Goal: Information Seeking & Learning: Find specific fact

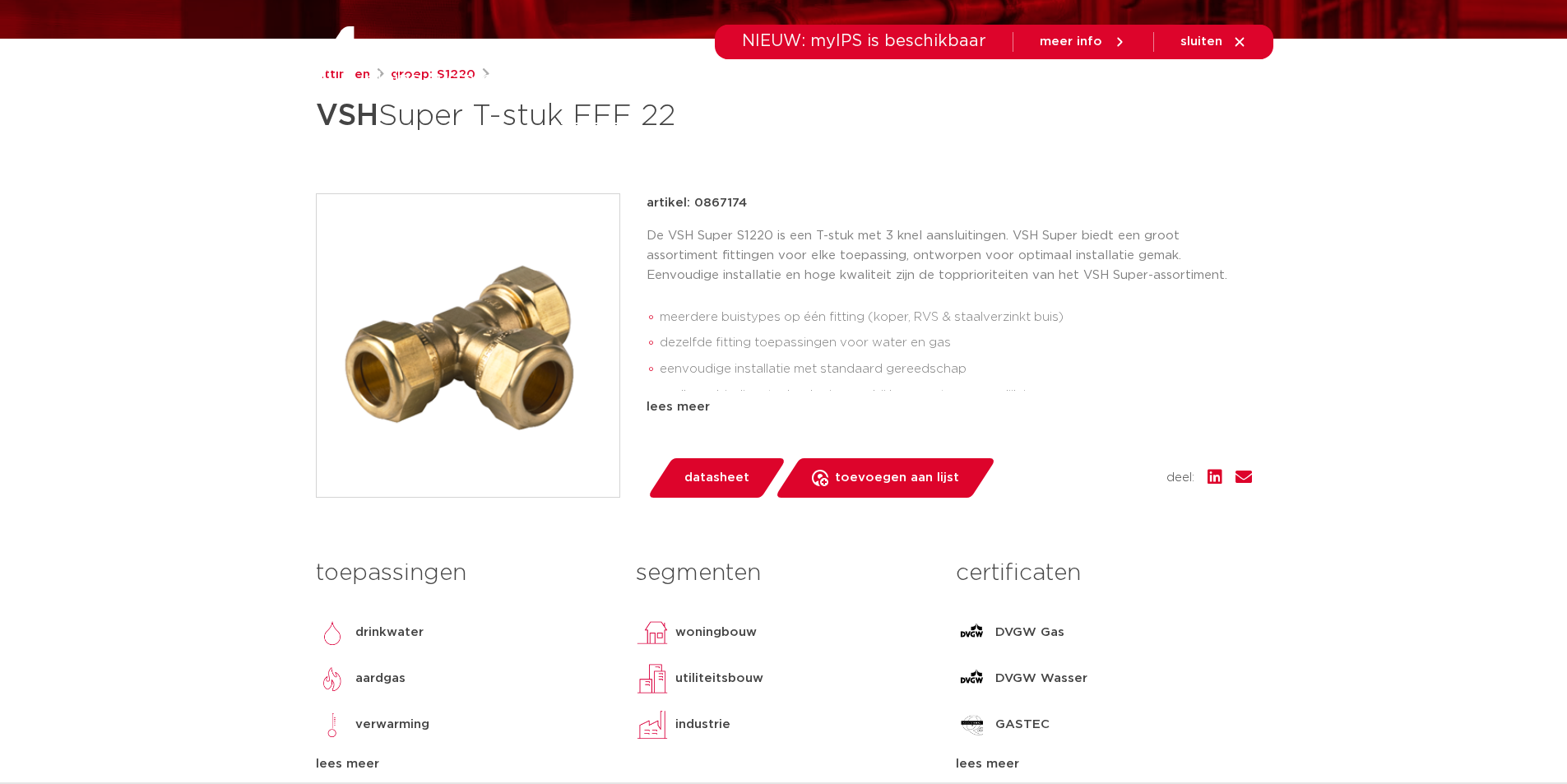
scroll to position [3, 0]
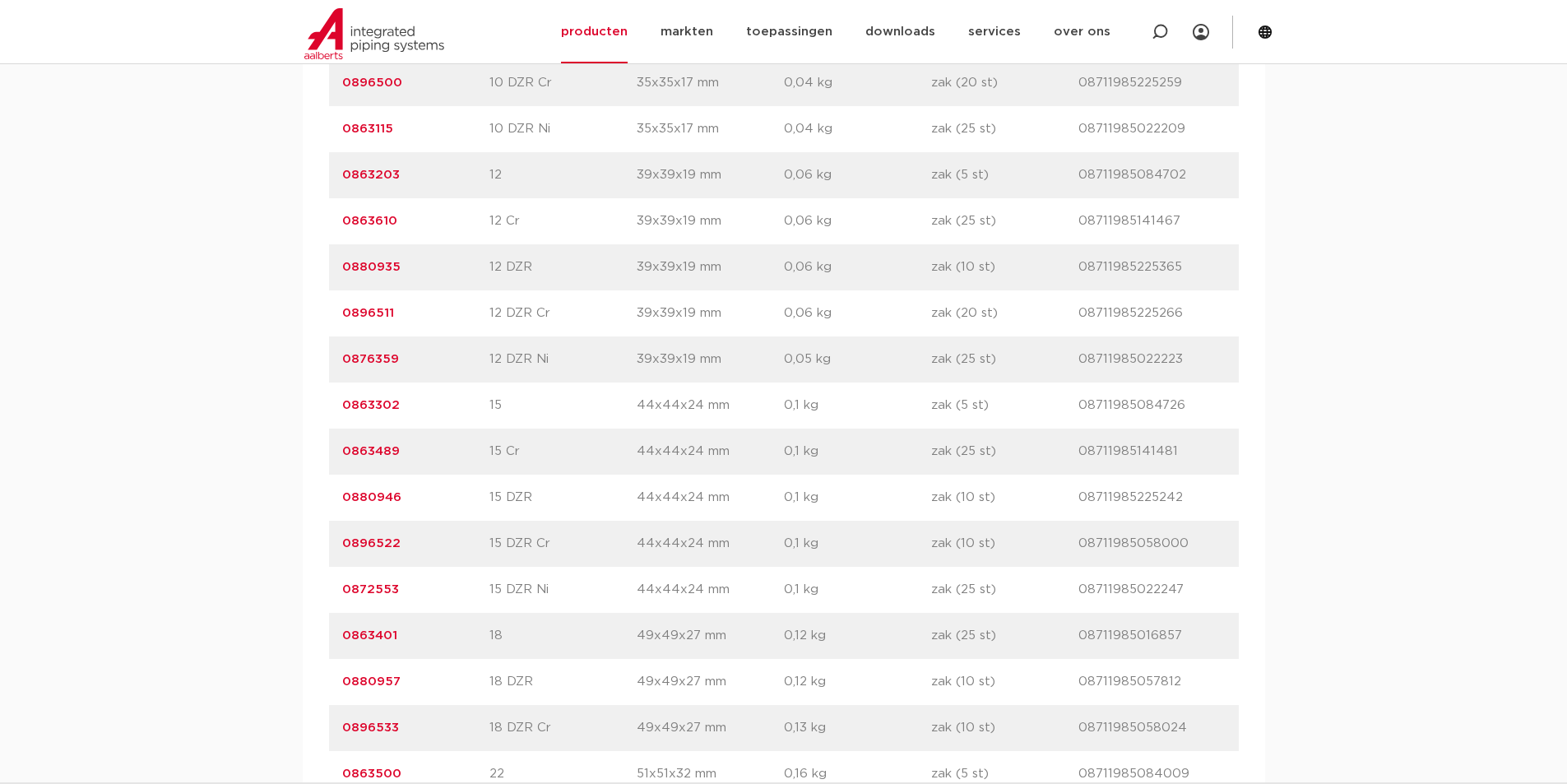
scroll to position [1562, 0]
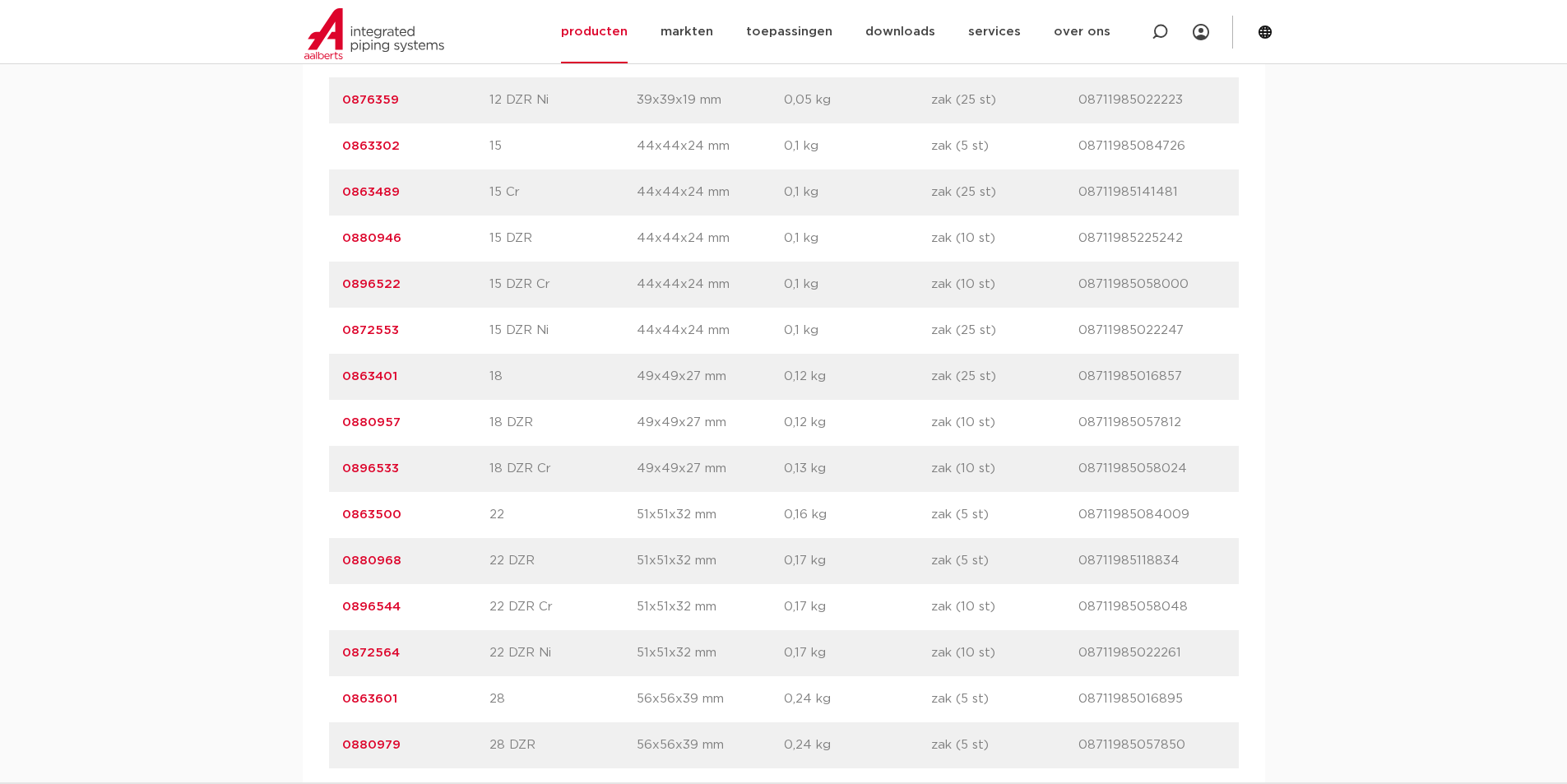
click at [371, 513] on link "0863500" at bounding box center [371, 514] width 59 height 12
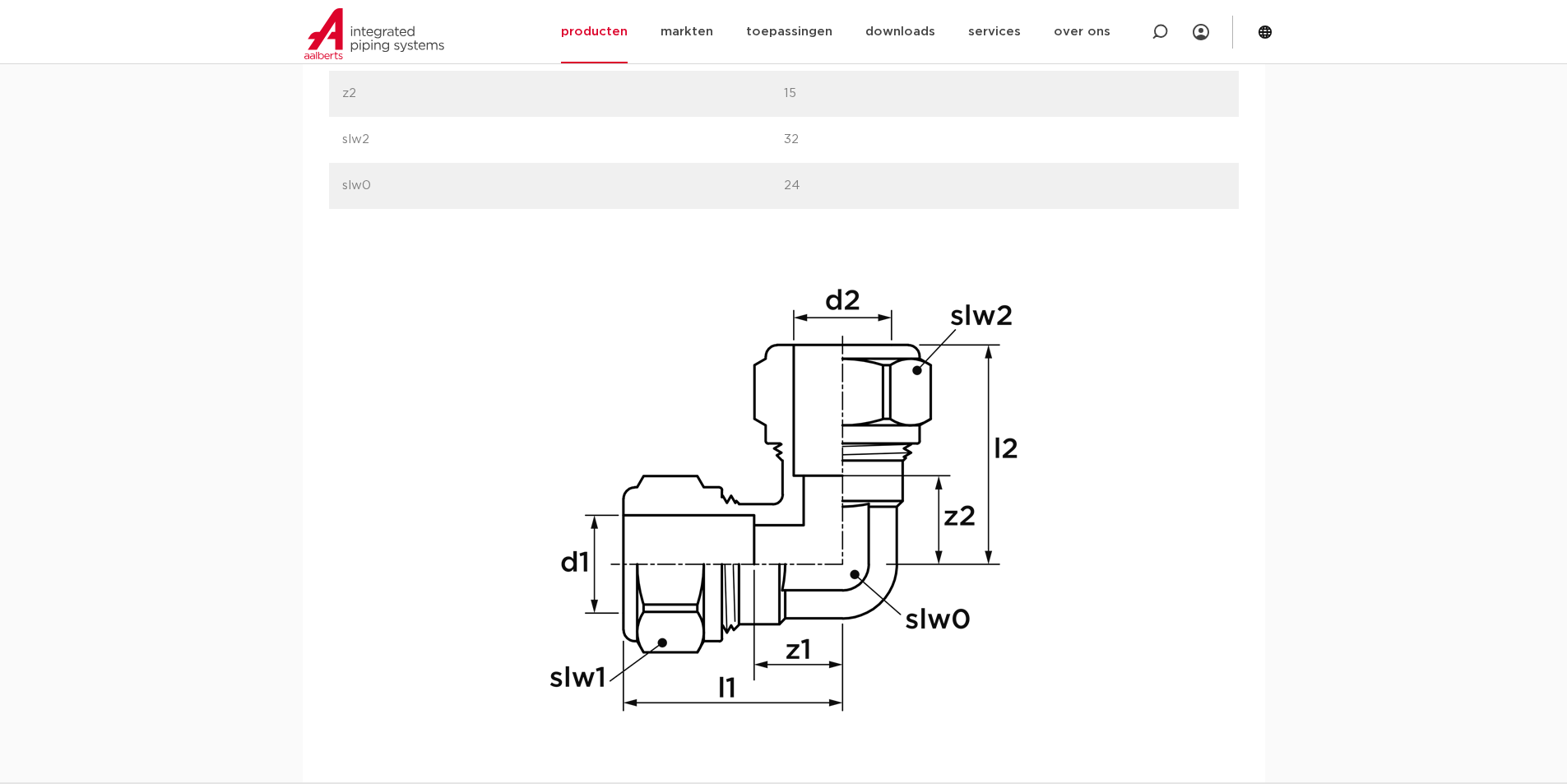
scroll to position [1562, 0]
